Goal: Transaction & Acquisition: Book appointment/travel/reservation

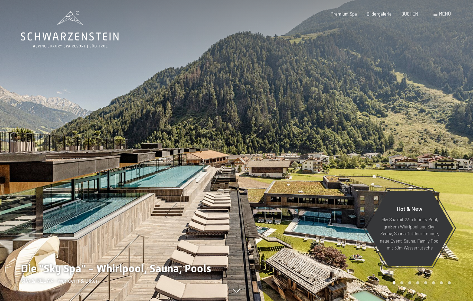
click at [377, 22] on div at bounding box center [354, 150] width 236 height 301
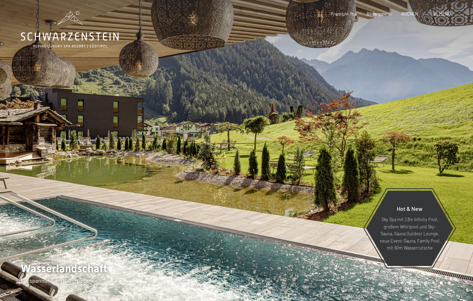
click at [417, 12] on span "BUCHEN" at bounding box center [409, 14] width 17 height 6
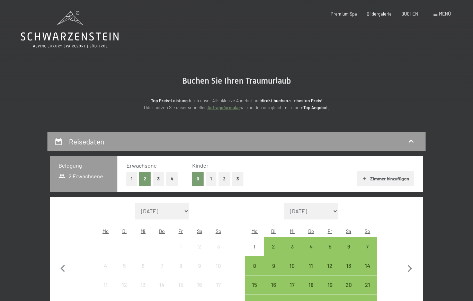
click at [273, 244] on div "2" at bounding box center [273, 252] width 17 height 17
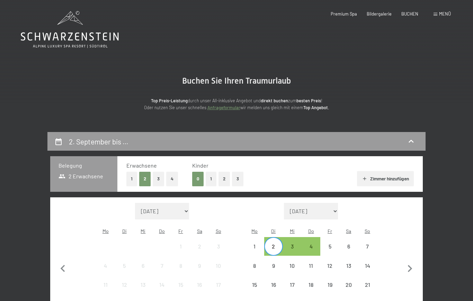
click at [349, 244] on div "6" at bounding box center [348, 252] width 17 height 17
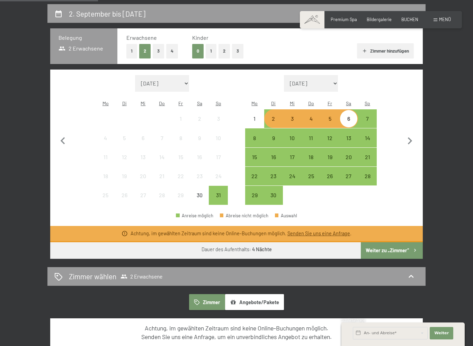
click at [394, 242] on button "Weiter zu „Zimmer“" at bounding box center [392, 250] width 62 height 17
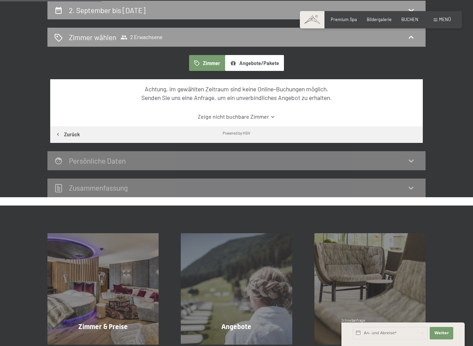
click at [72, 131] on button "Zurück" at bounding box center [67, 134] width 35 height 17
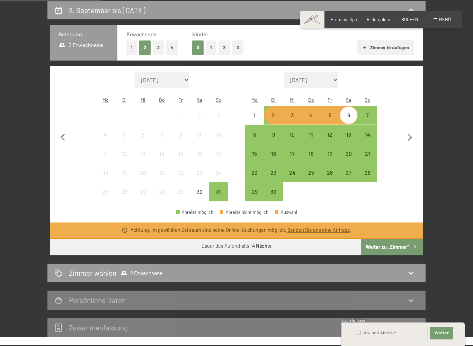
click at [387, 239] on button "Weiter zu „Zimmer“" at bounding box center [392, 247] width 62 height 17
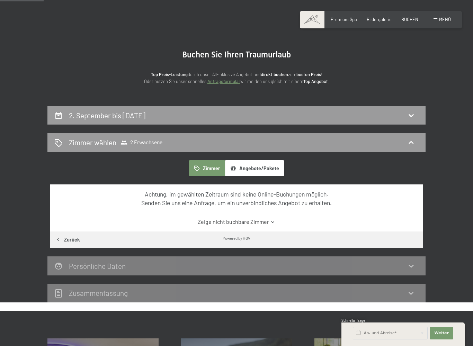
scroll to position [0, 0]
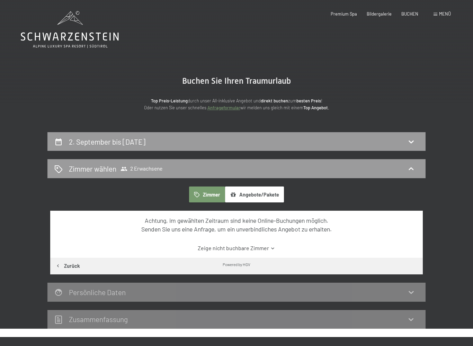
click at [217, 159] on div "Zimmer wählen 2 Erwachsene" at bounding box center [236, 168] width 378 height 19
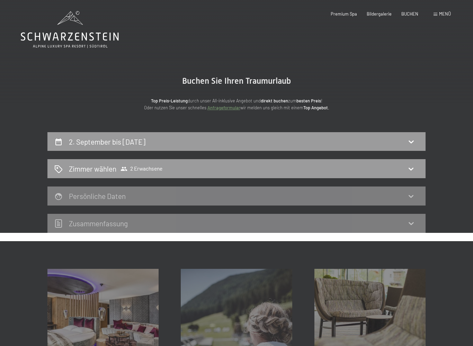
click at [194, 169] on div "Zimmer wählen 2 Erwachsene" at bounding box center [236, 169] width 364 height 10
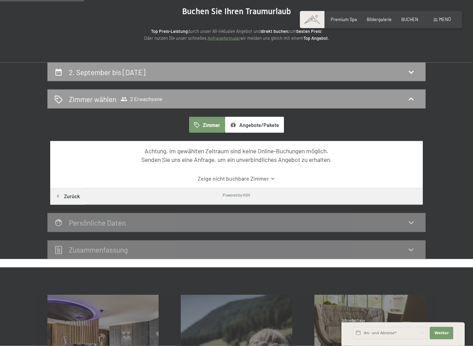
scroll to position [70, 0]
click at [70, 200] on button "Zurück" at bounding box center [67, 196] width 35 height 17
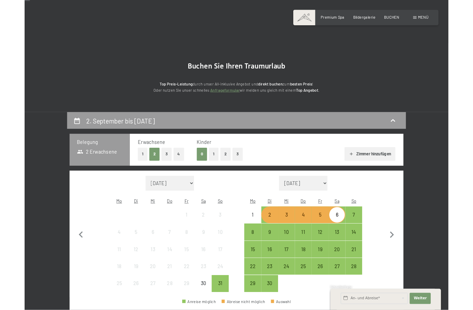
scroll to position [0, 0]
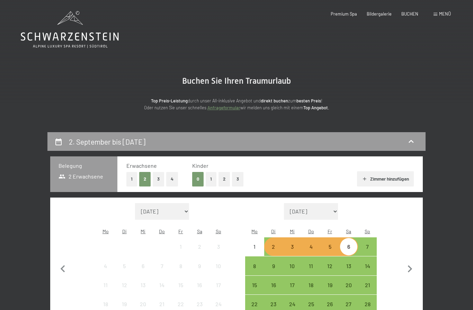
click at [272, 244] on div "2" at bounding box center [273, 252] width 17 height 17
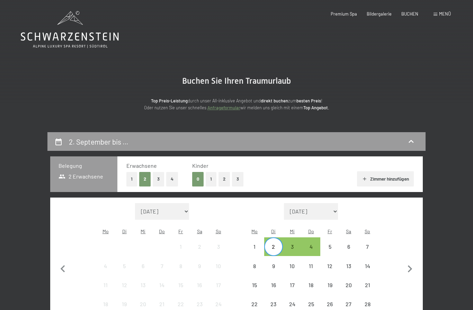
click at [350, 245] on div "6" at bounding box center [348, 252] width 17 height 17
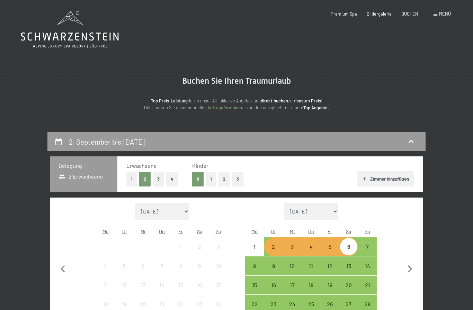
click at [210, 181] on button "1" at bounding box center [211, 179] width 11 height 14
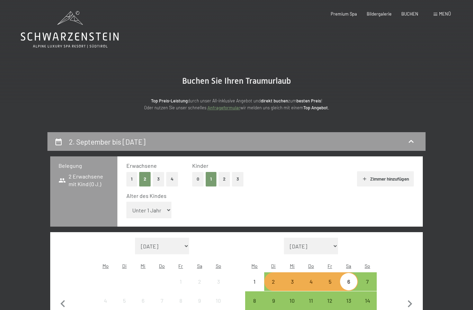
click at [161, 209] on select "Unter 1 Jahr 1 Jahr 2 Jahre 3 Jahre 4 Jahre 5 Jahre 6 Jahre 7 Jahre 8 Jahre 9 J…" at bounding box center [148, 210] width 45 height 17
select select "14"
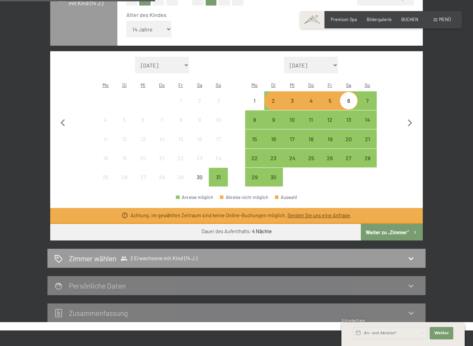
scroll to position [182, 0]
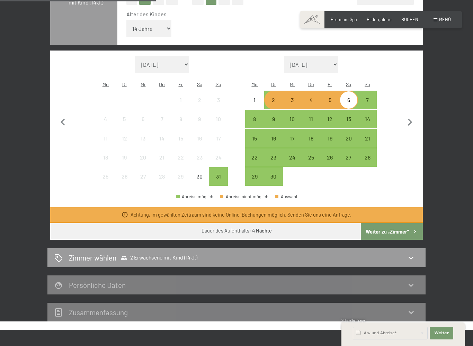
click at [391, 223] on button "Weiter zu „Zimmer“" at bounding box center [392, 231] width 62 height 17
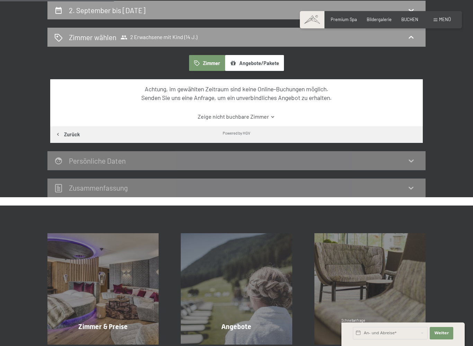
click at [252, 115] on link "Zeige nicht buchbare Zimmer" at bounding box center [236, 117] width 350 height 8
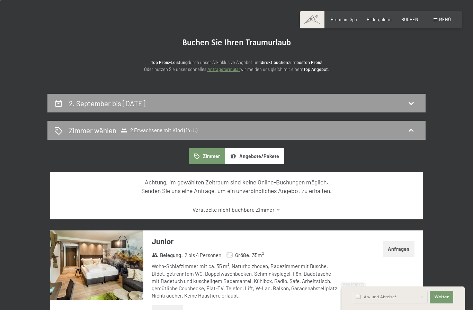
scroll to position [0, 0]
